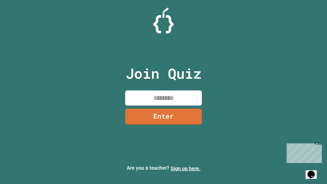
click at [186, 169] on link "Sign up here." at bounding box center [186, 169] width 30 height 6
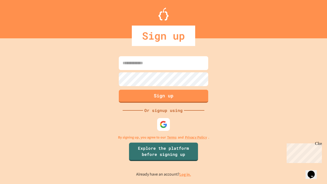
click at [186, 174] on link "Log in." at bounding box center [186, 174] width 12 height 5
